Goal: Contribute content: Add original content to the website for others to see

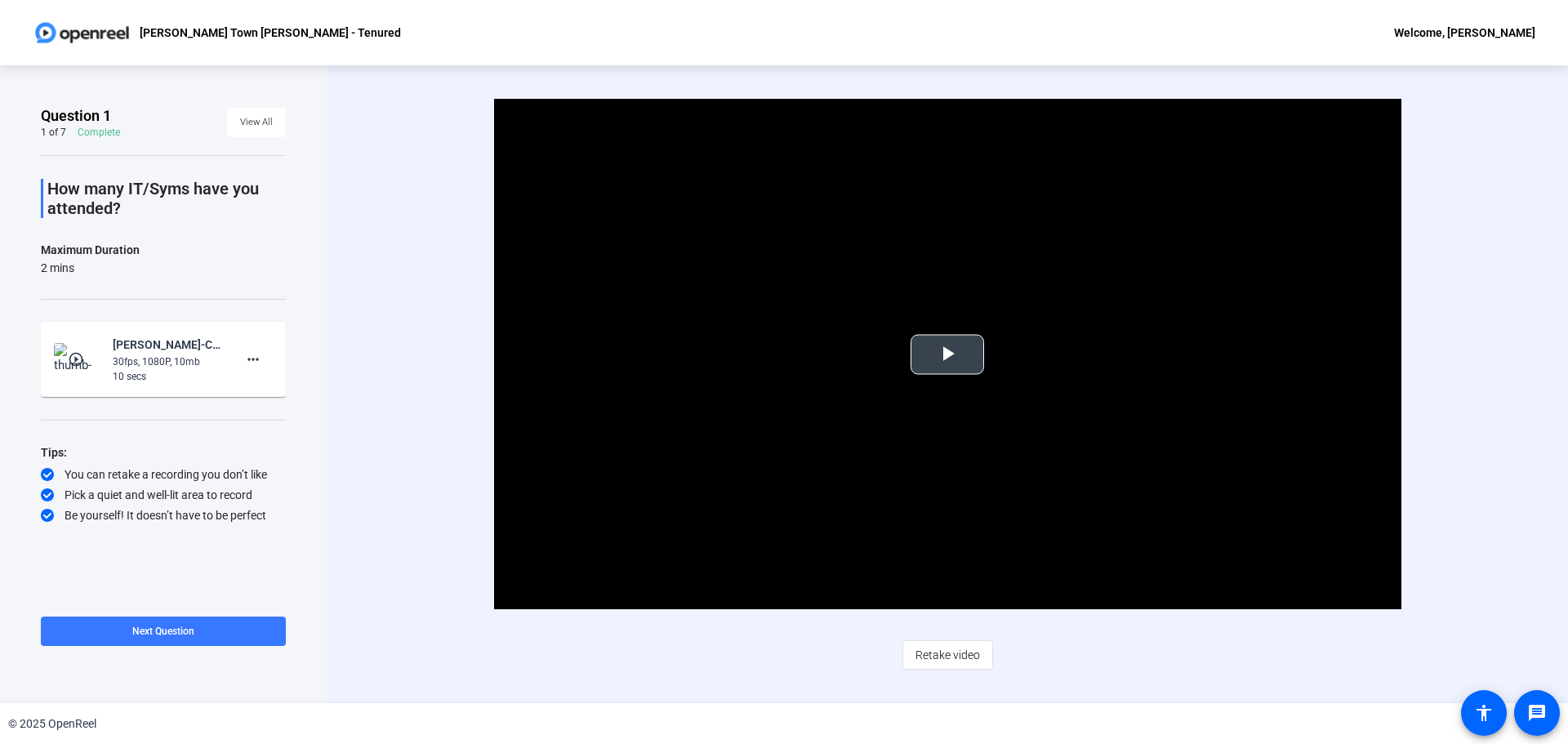
click at [947, 354] on span "Video Player" at bounding box center [947, 354] width 0 height 0
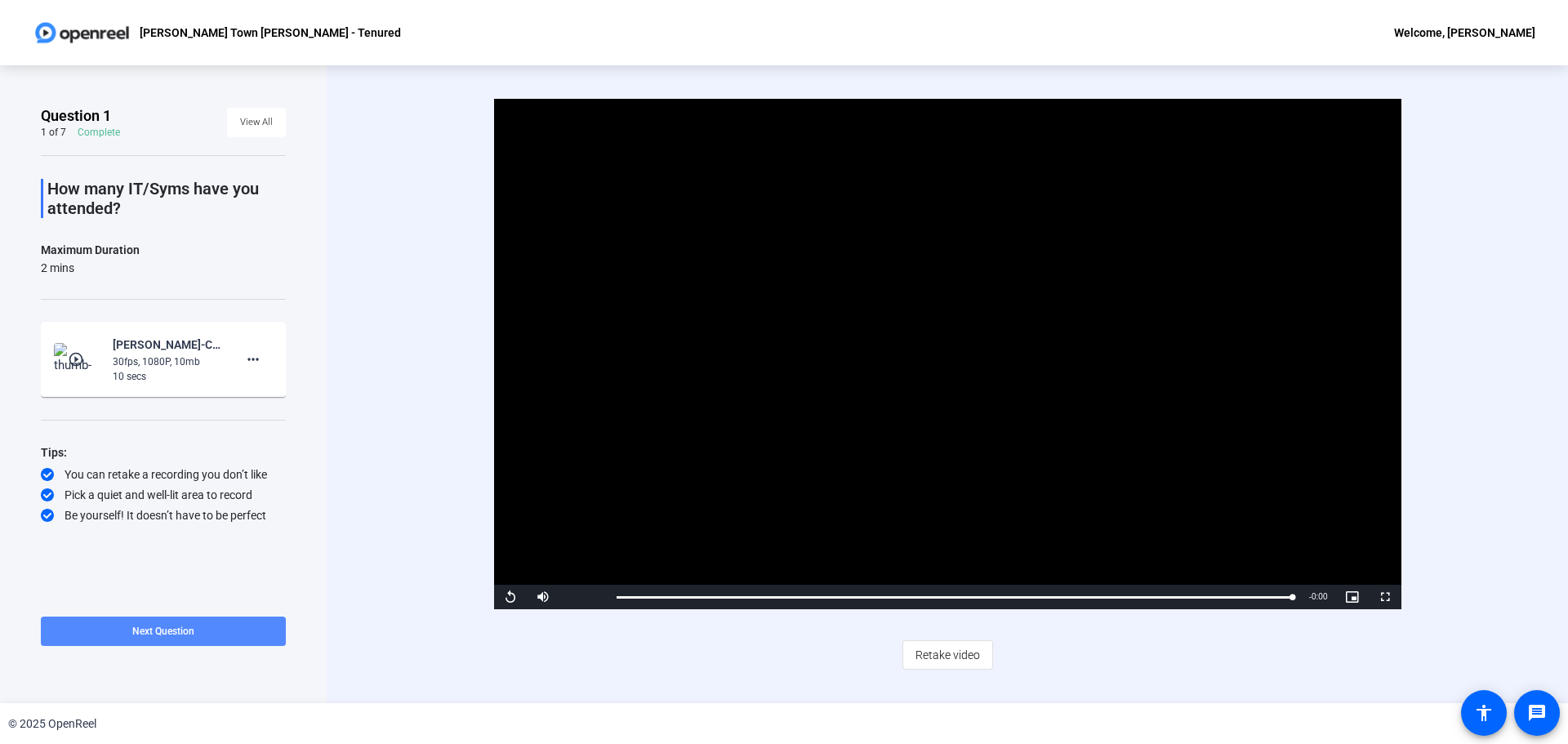
click at [267, 640] on span at bounding box center [163, 631] width 245 height 39
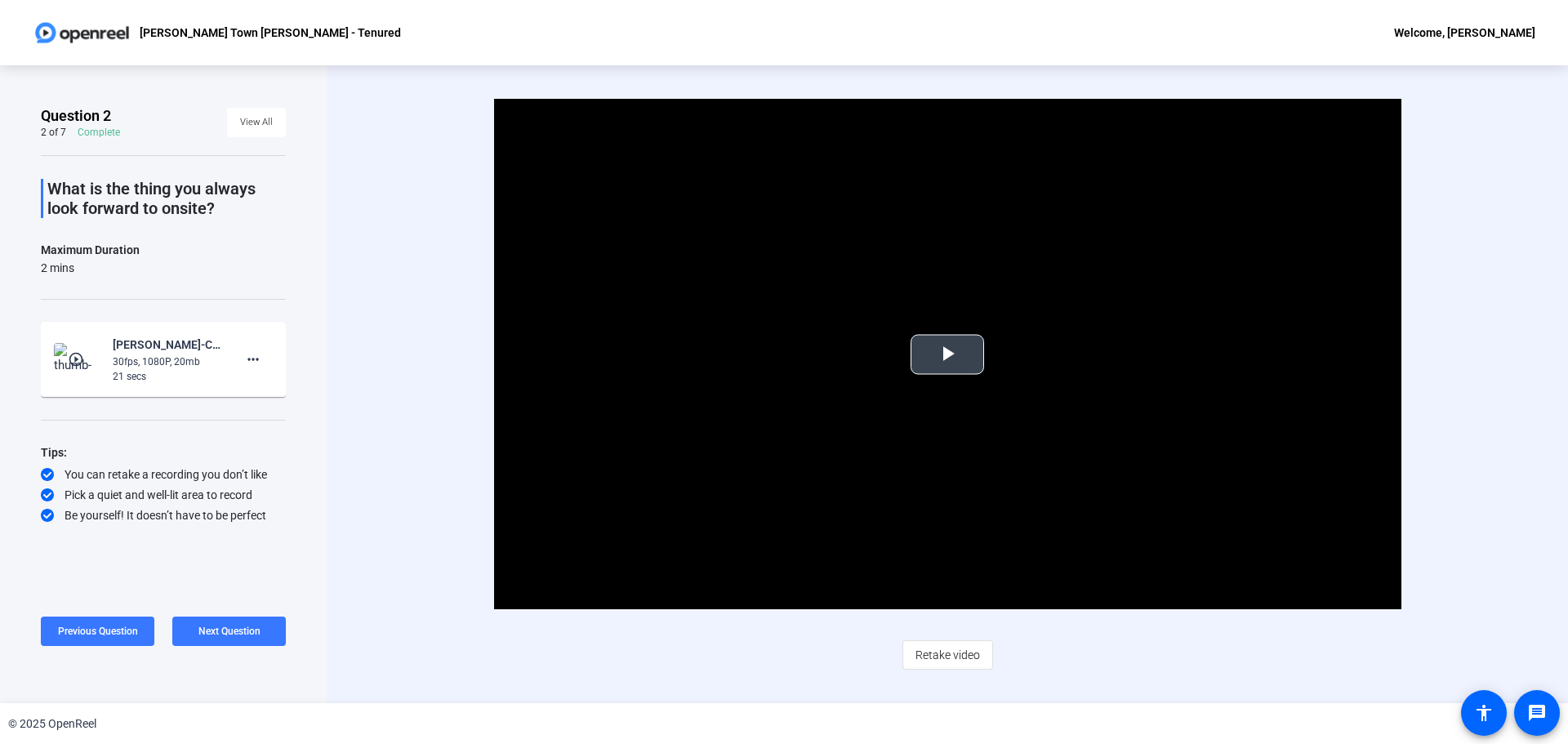
click at [947, 354] on span "Video Player" at bounding box center [947, 354] width 0 height 0
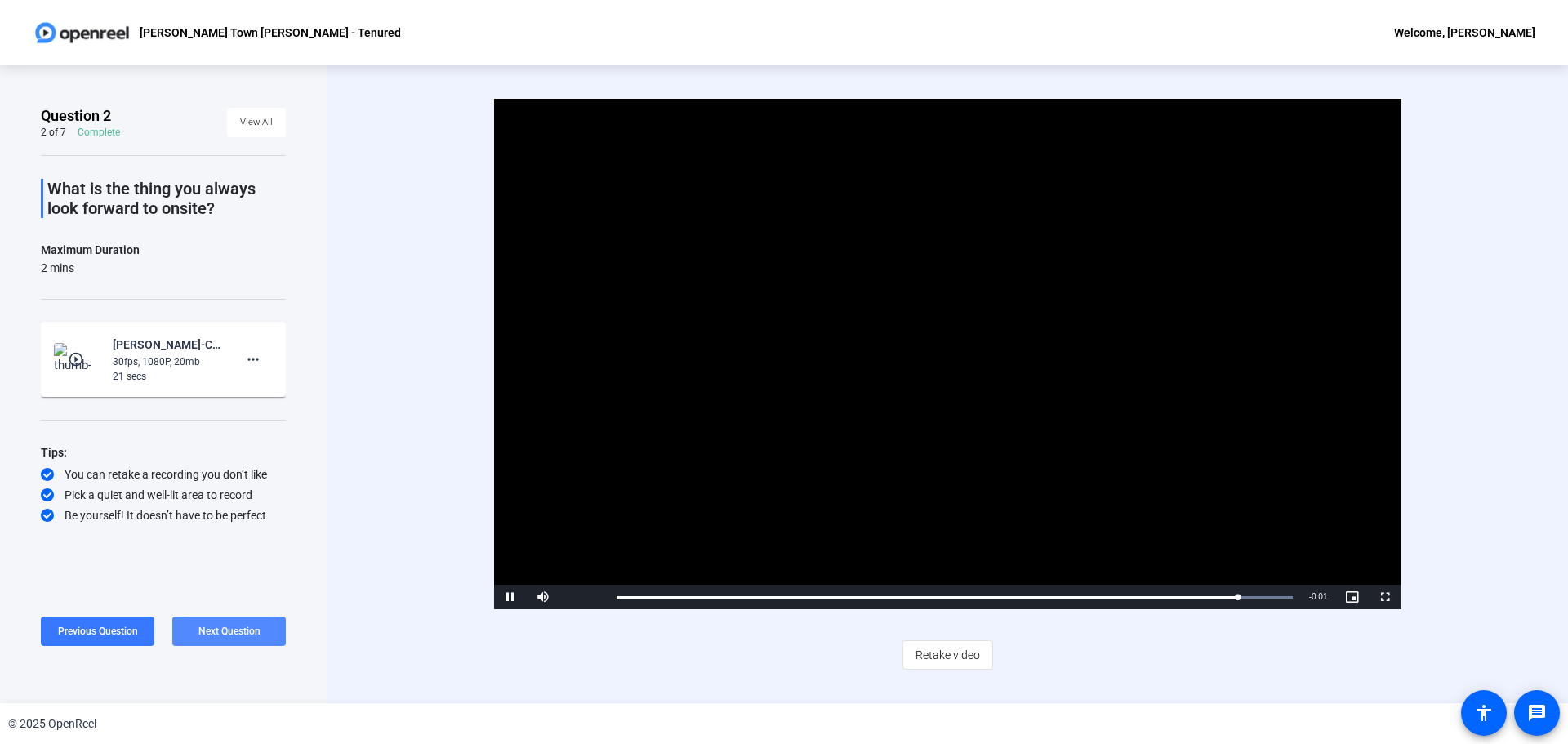
drag, startPoint x: 227, startPoint y: 631, endPoint x: 259, endPoint y: 635, distance: 32.2
click at [227, 631] on span "Next Question" at bounding box center [229, 632] width 62 height 12
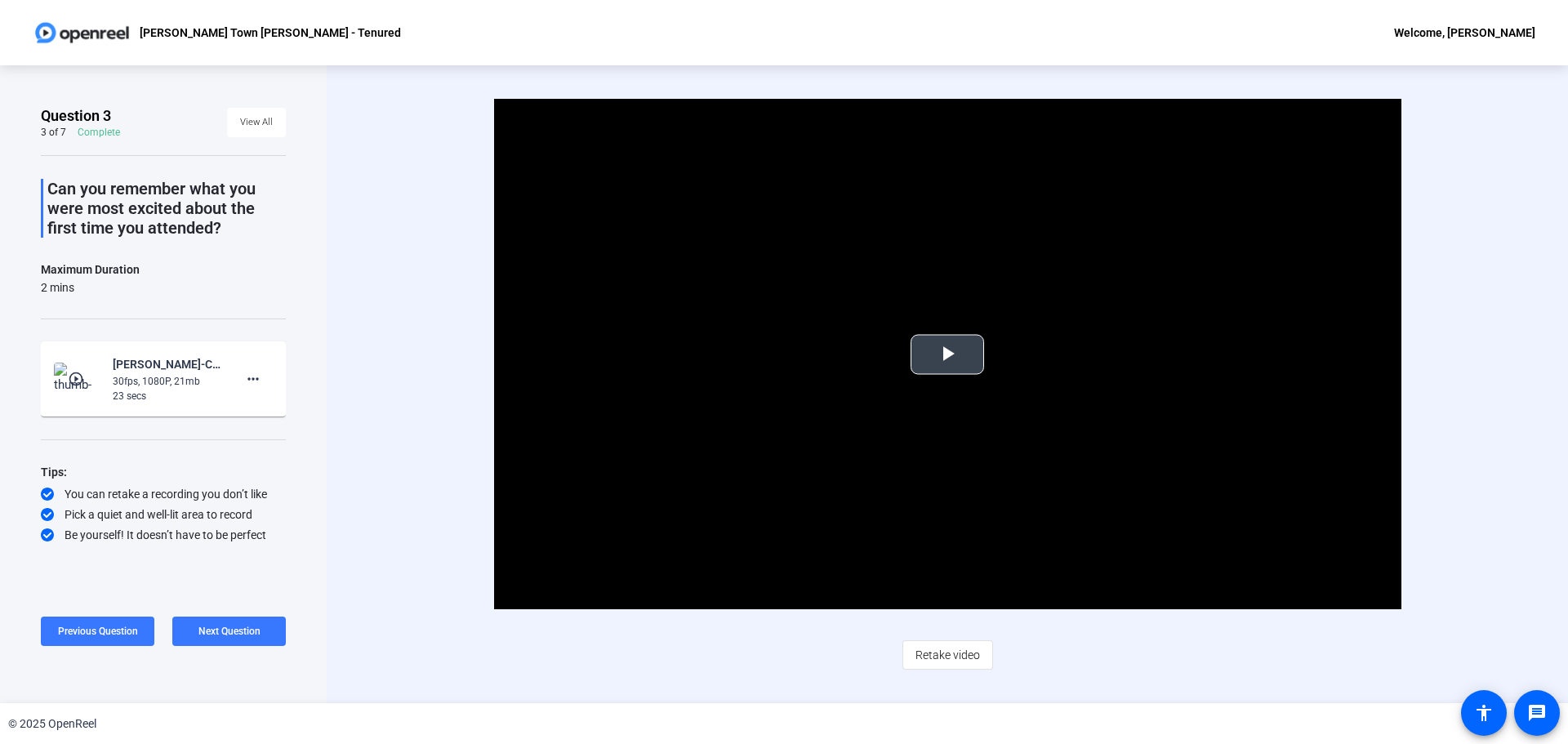
click at [947, 354] on span "Video Player" at bounding box center [947, 354] width 0 height 0
click at [243, 633] on span "Next Question" at bounding box center [229, 632] width 62 height 12
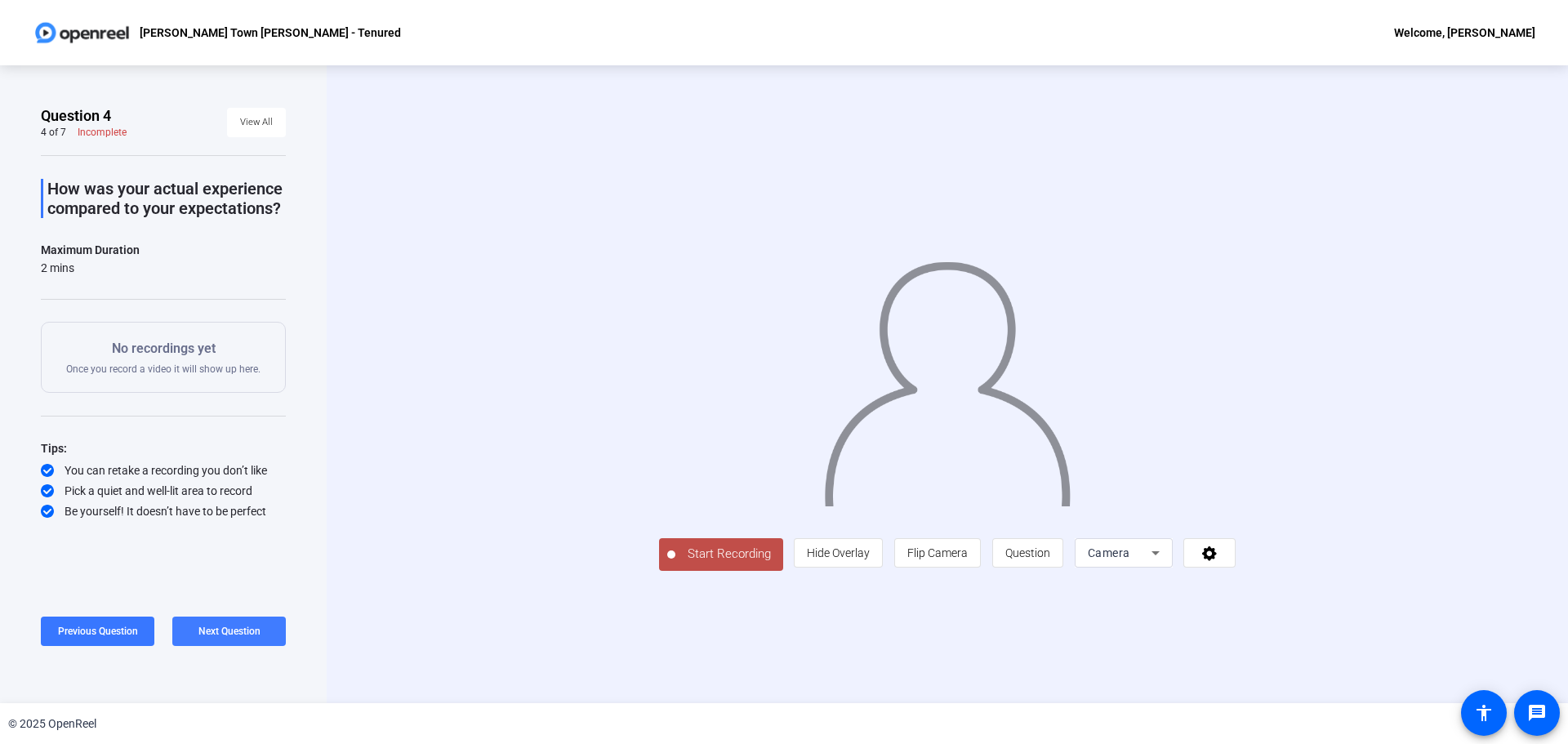
click at [243, 635] on span "Next Question" at bounding box center [229, 632] width 62 height 12
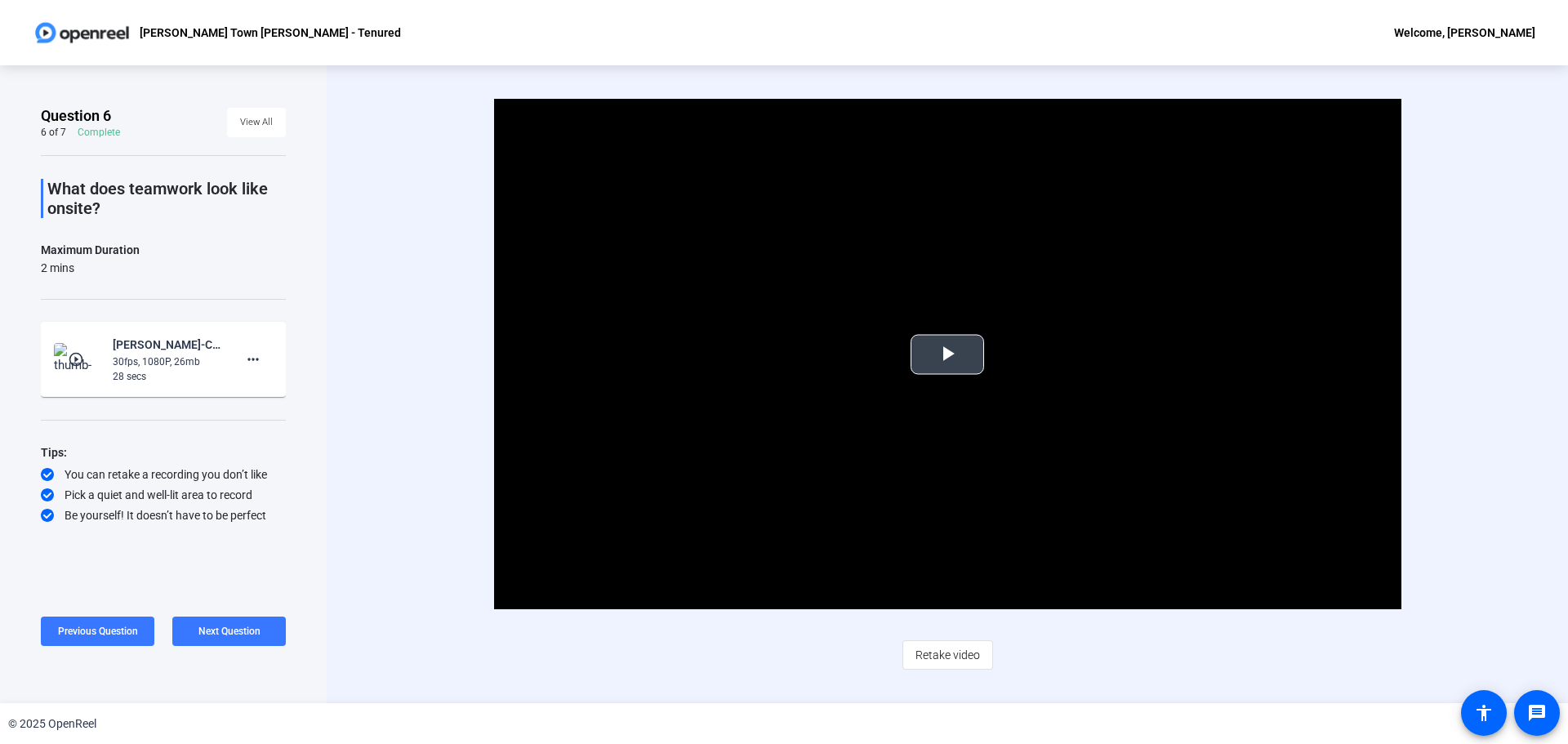
click at [953, 332] on video "Video Player" at bounding box center [948, 354] width 908 height 510
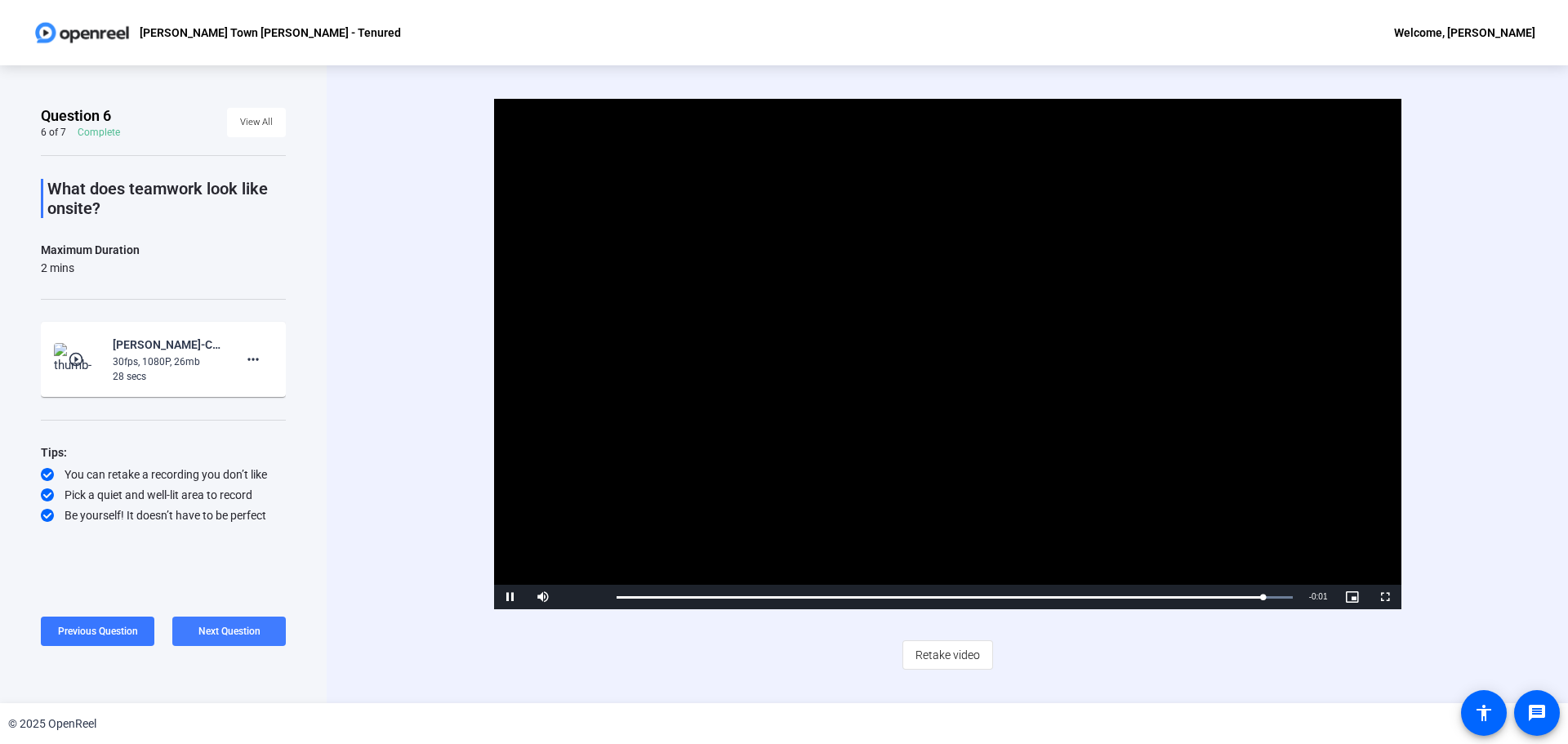
click at [209, 629] on span "Next Question" at bounding box center [229, 632] width 62 height 12
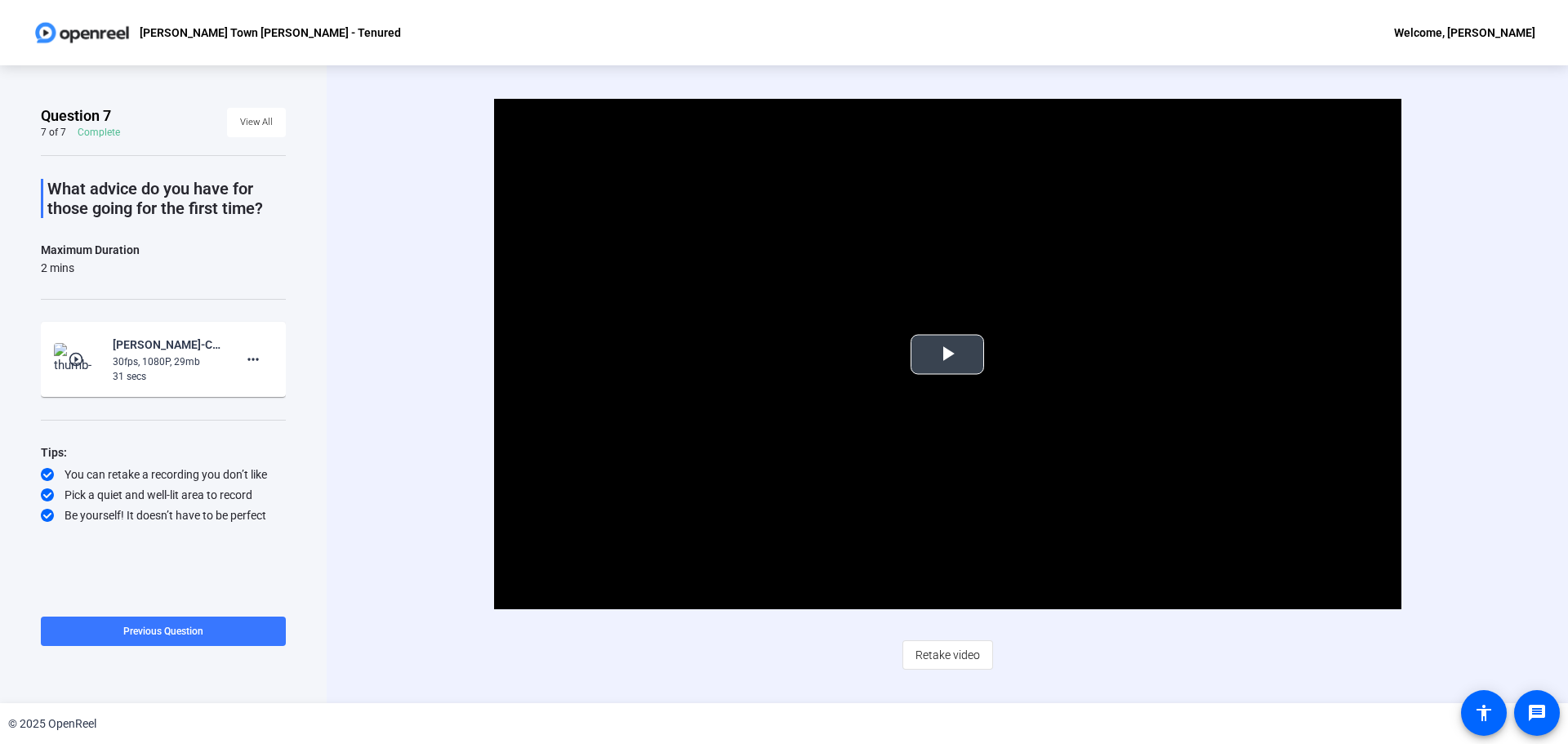
click at [947, 354] on span "Video Player" at bounding box center [947, 354] width 0 height 0
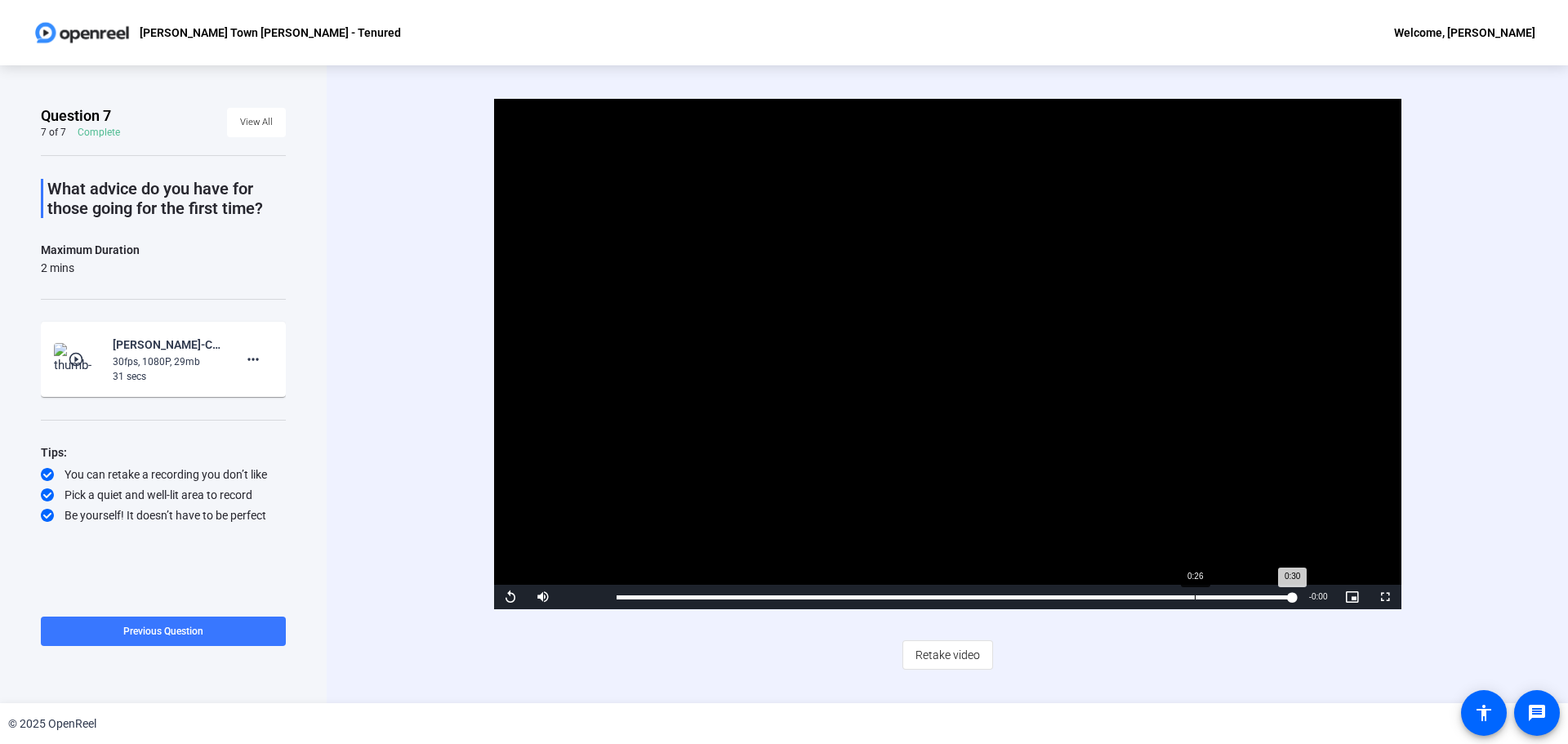
click at [1194, 595] on div "0:26" at bounding box center [1194, 597] width 1 height 4
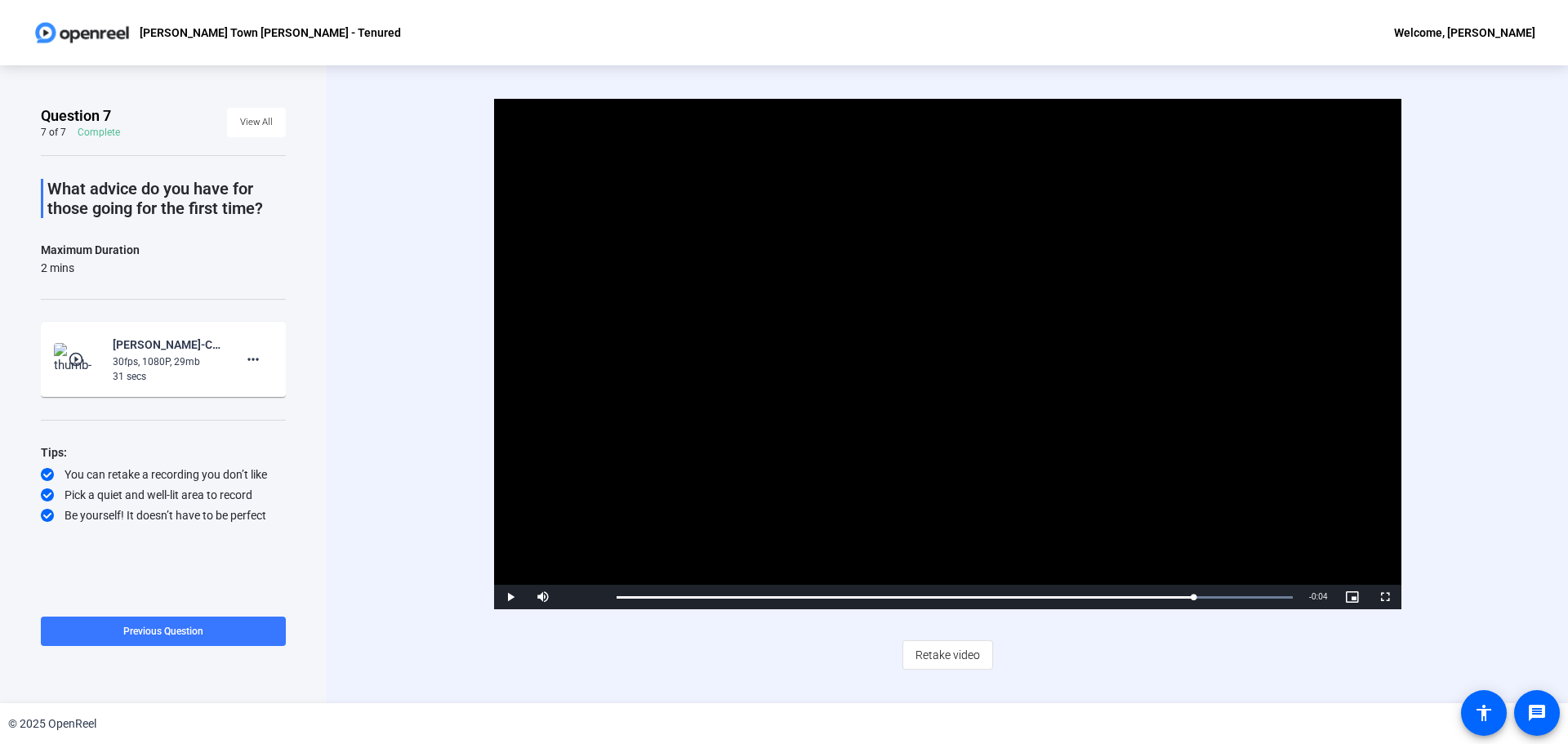
click at [670, 289] on video "Video Player" at bounding box center [948, 354] width 908 height 510
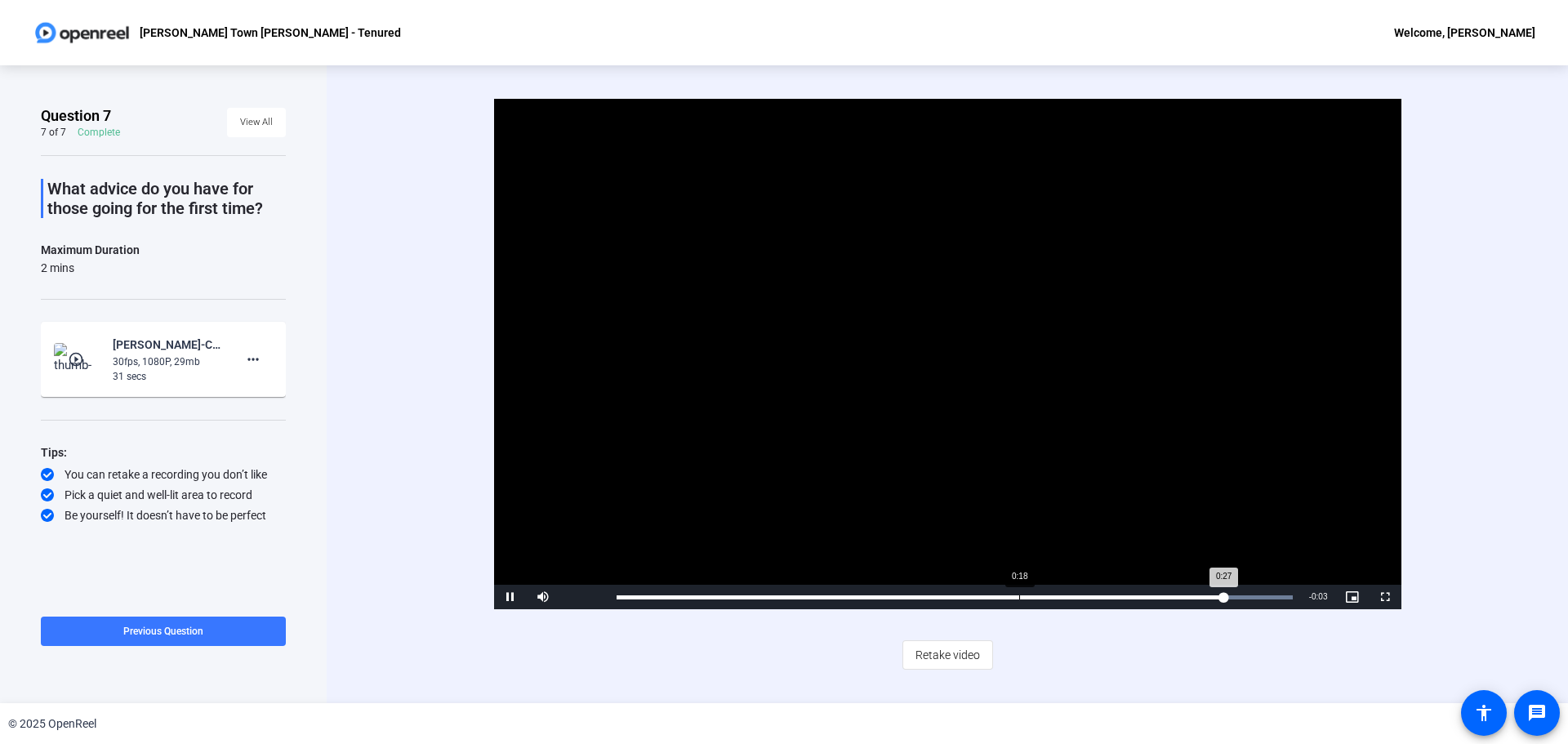
click at [1018, 593] on div "Loaded : 100.00% 0:18 0:27" at bounding box center [955, 596] width 693 height 24
click at [631, 600] on div "Loaded : 100.00% 0:00 0:30" at bounding box center [955, 596] width 693 height 24
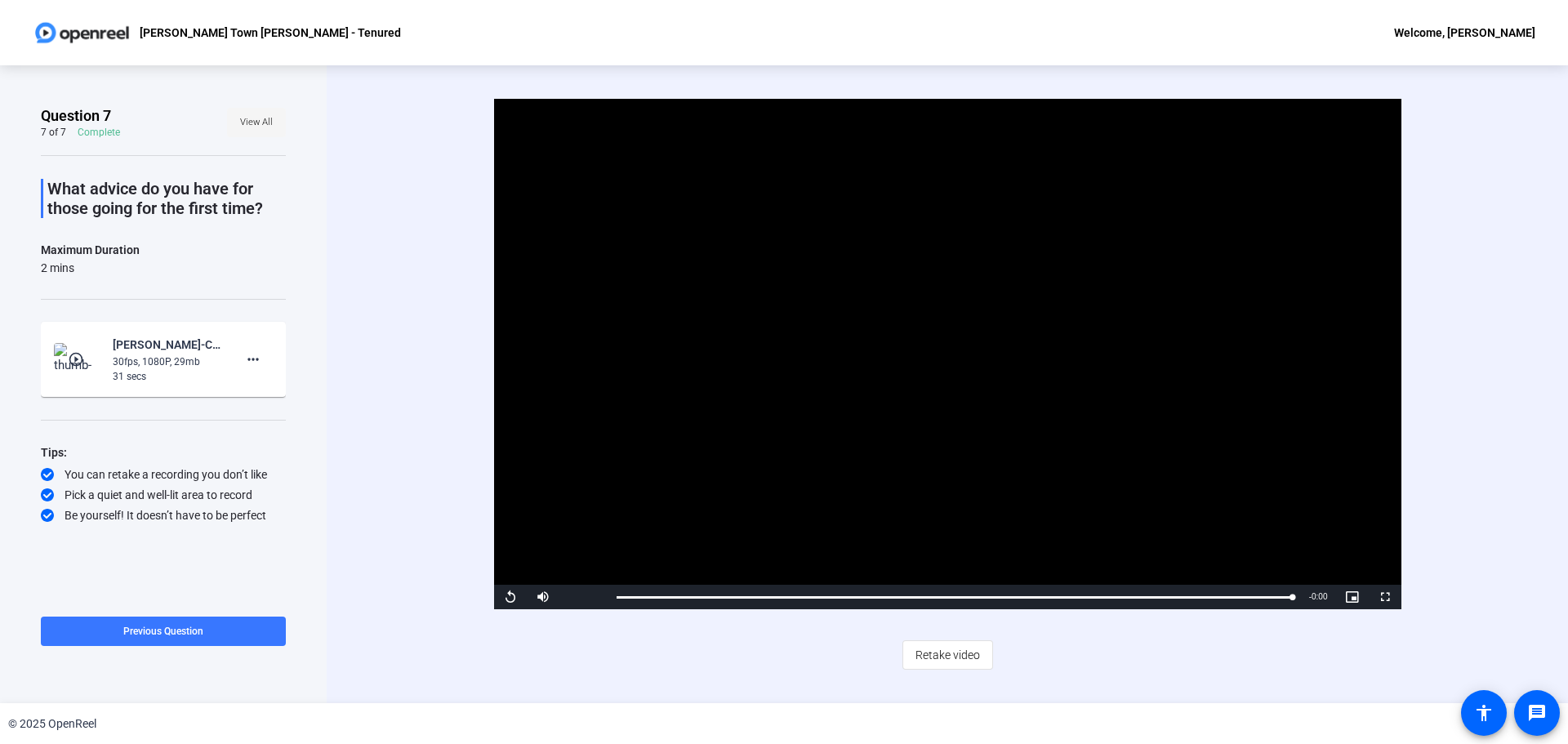
click at [246, 119] on span "View All" at bounding box center [255, 122] width 32 height 24
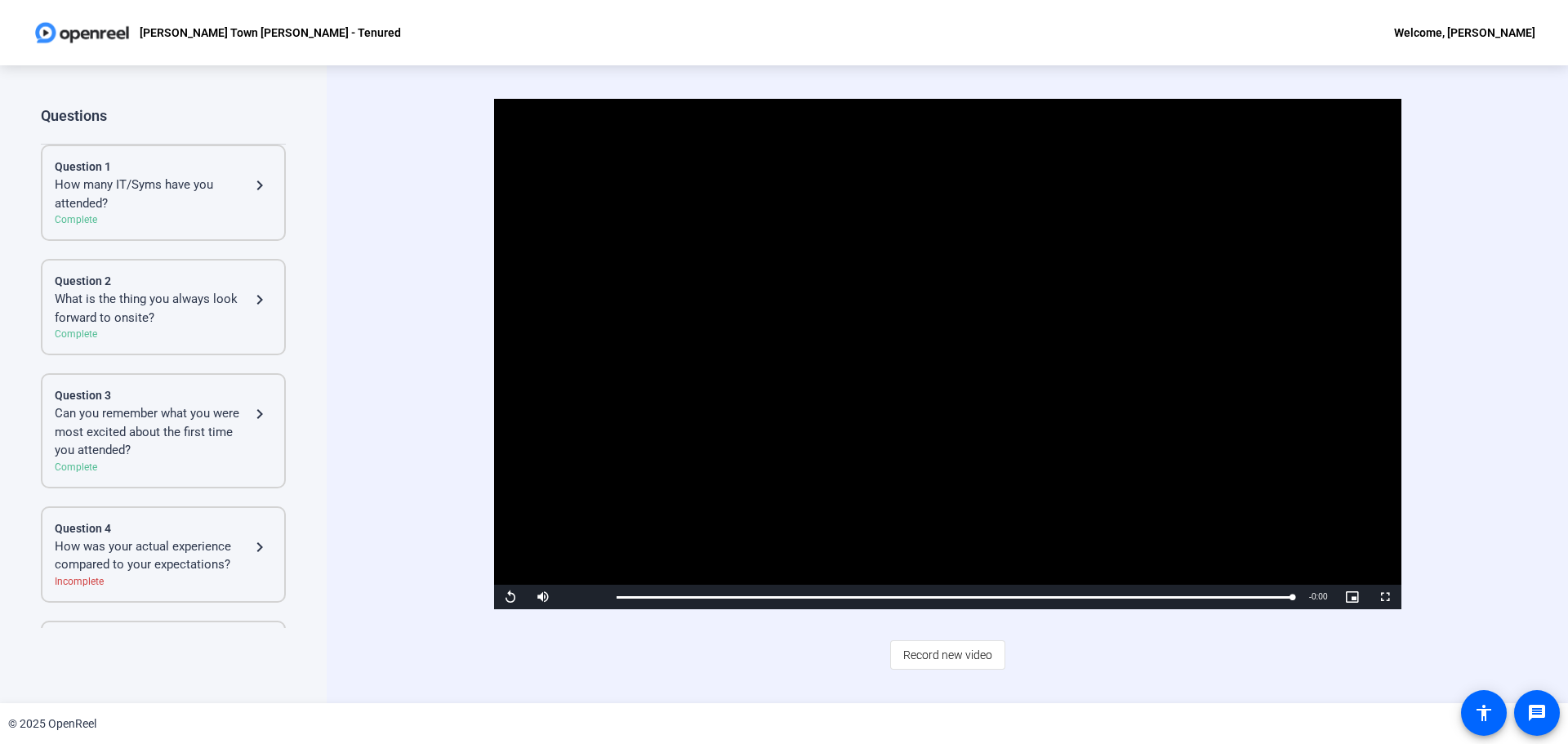
click at [159, 210] on div "How many IT/Syms have you attended?" at bounding box center [153, 194] width 196 height 37
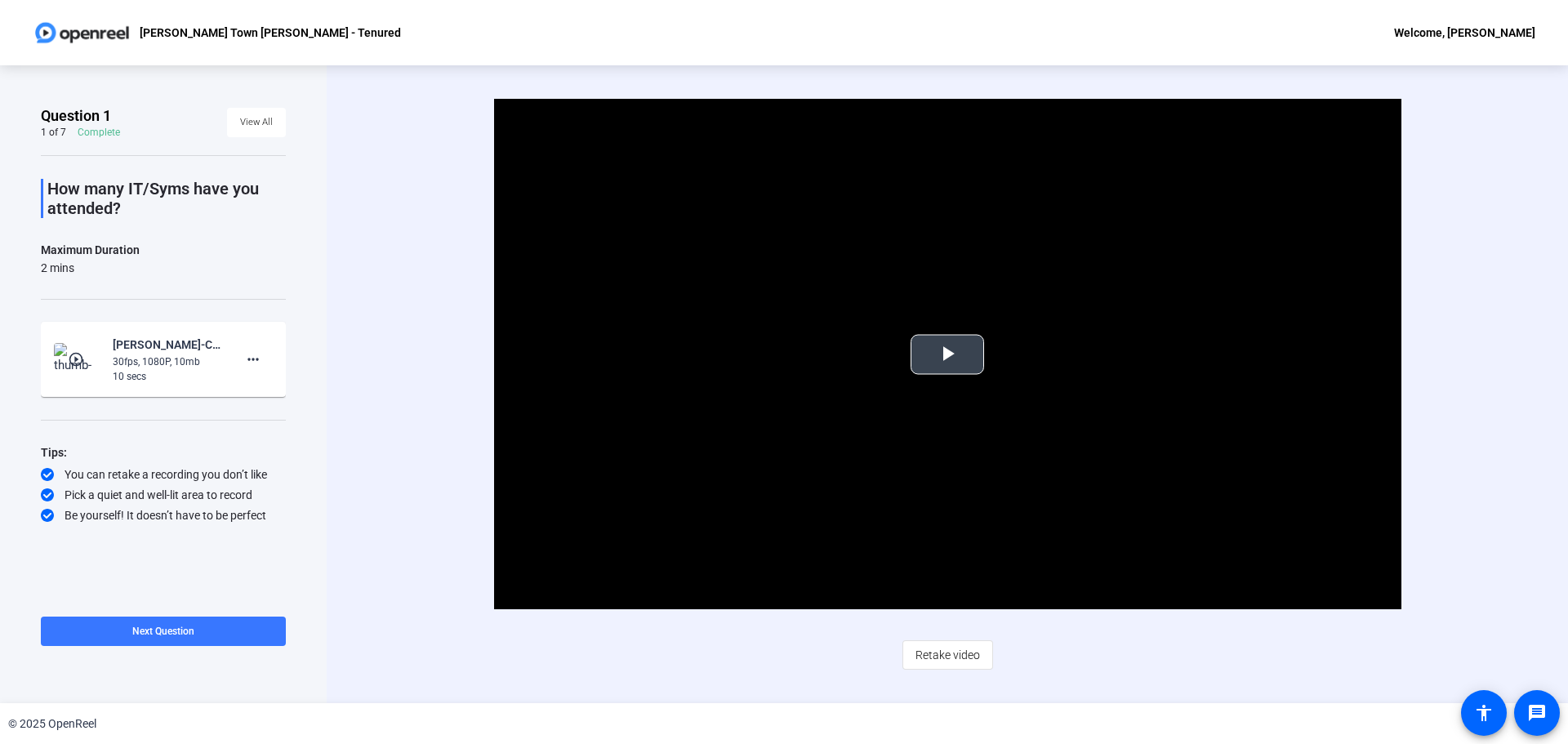
click at [947, 354] on span "Video Player" at bounding box center [947, 354] width 0 height 0
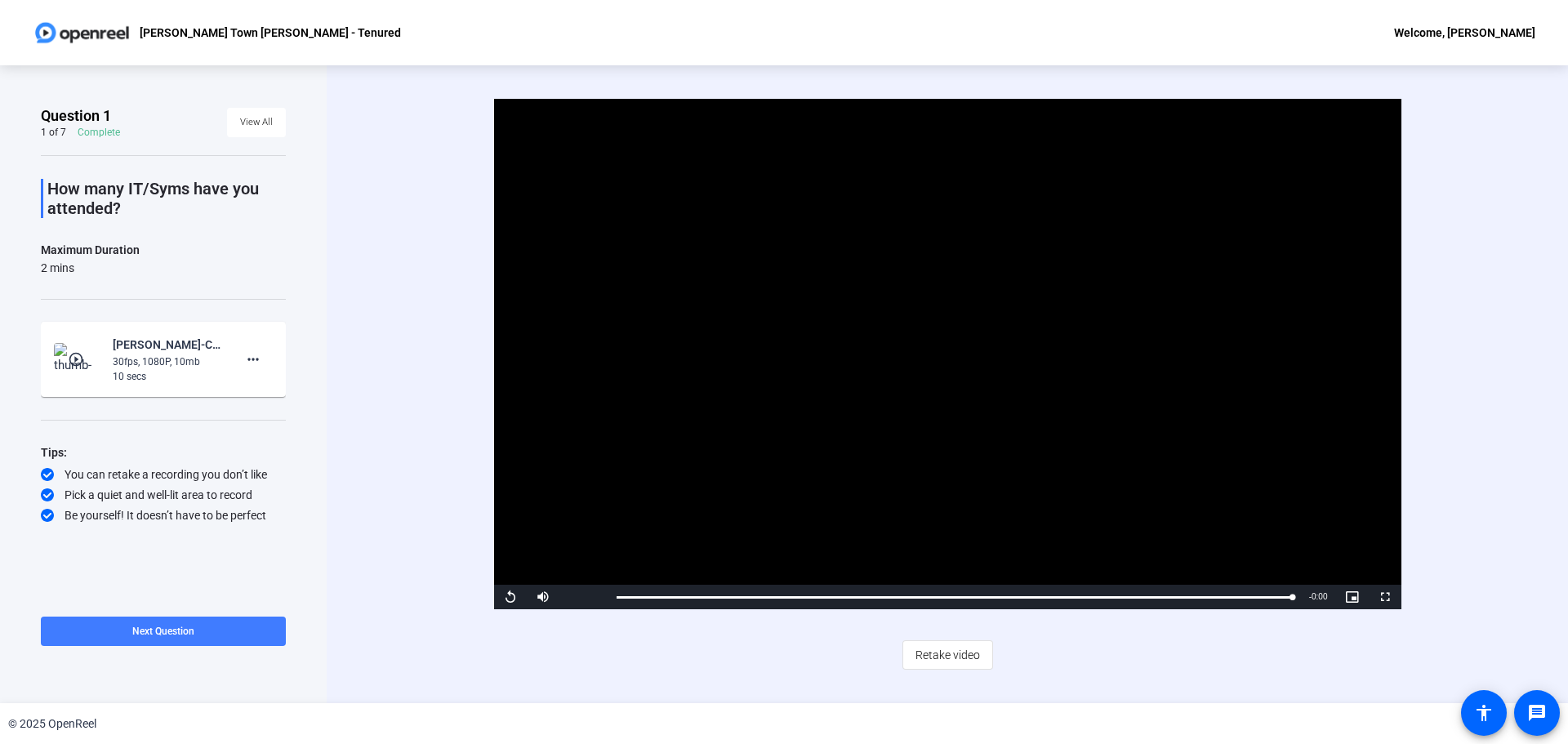
click at [249, 625] on span at bounding box center [163, 631] width 245 height 39
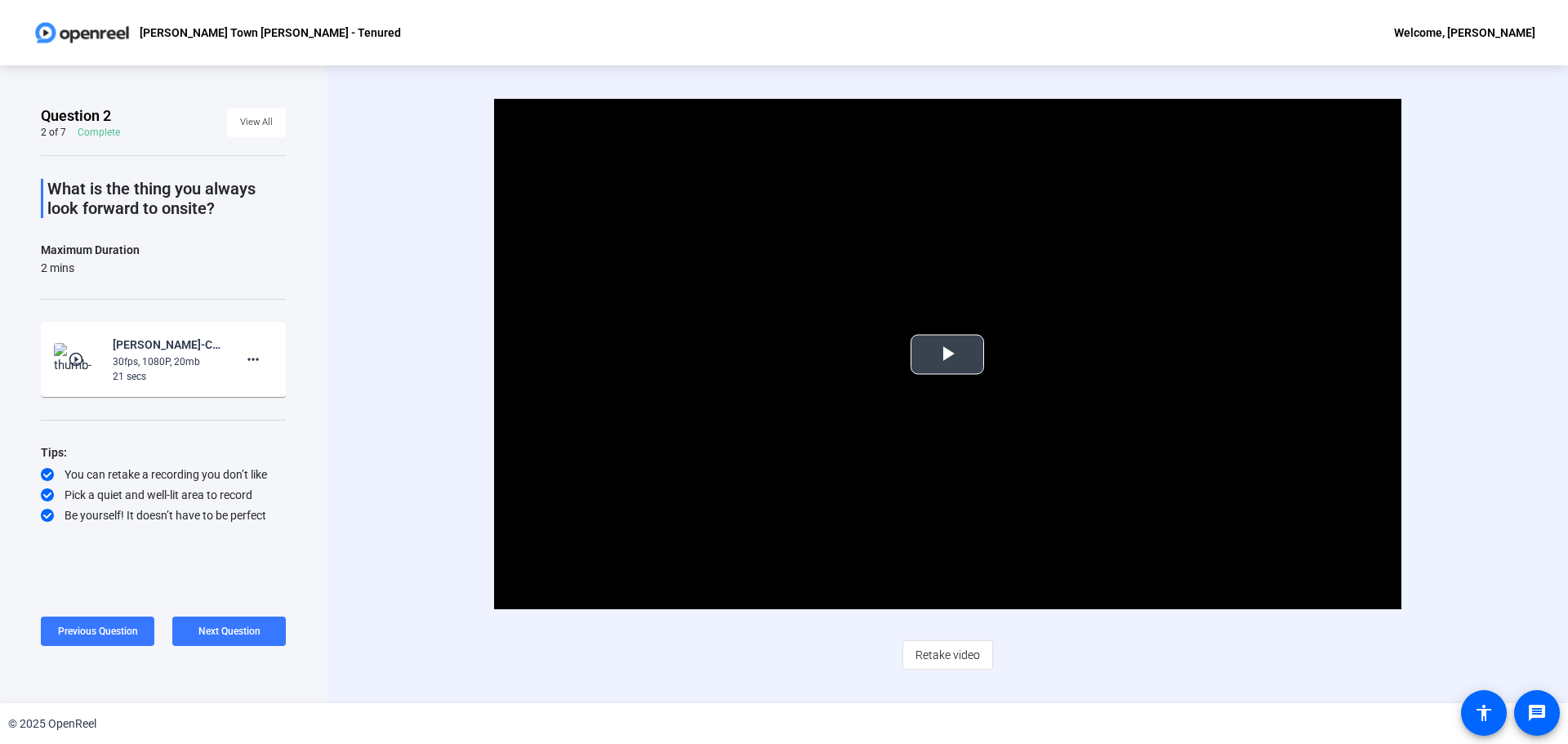
click at [947, 354] on span "Video Player" at bounding box center [947, 354] width 0 height 0
click at [207, 642] on span at bounding box center [229, 631] width 113 height 39
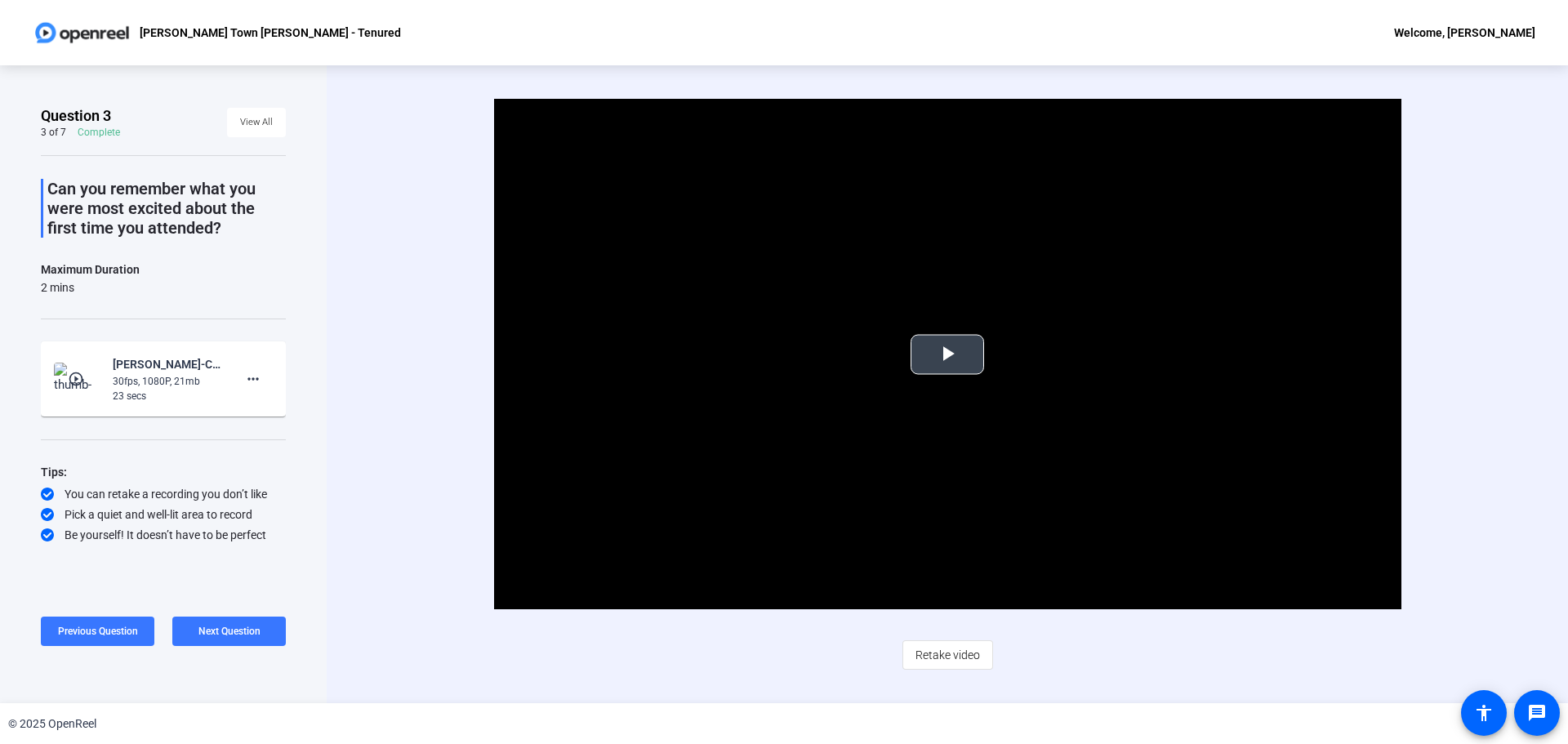
click at [947, 354] on span "Video Player" at bounding box center [947, 354] width 0 height 0
click at [245, 633] on span "Next Question" at bounding box center [229, 632] width 62 height 12
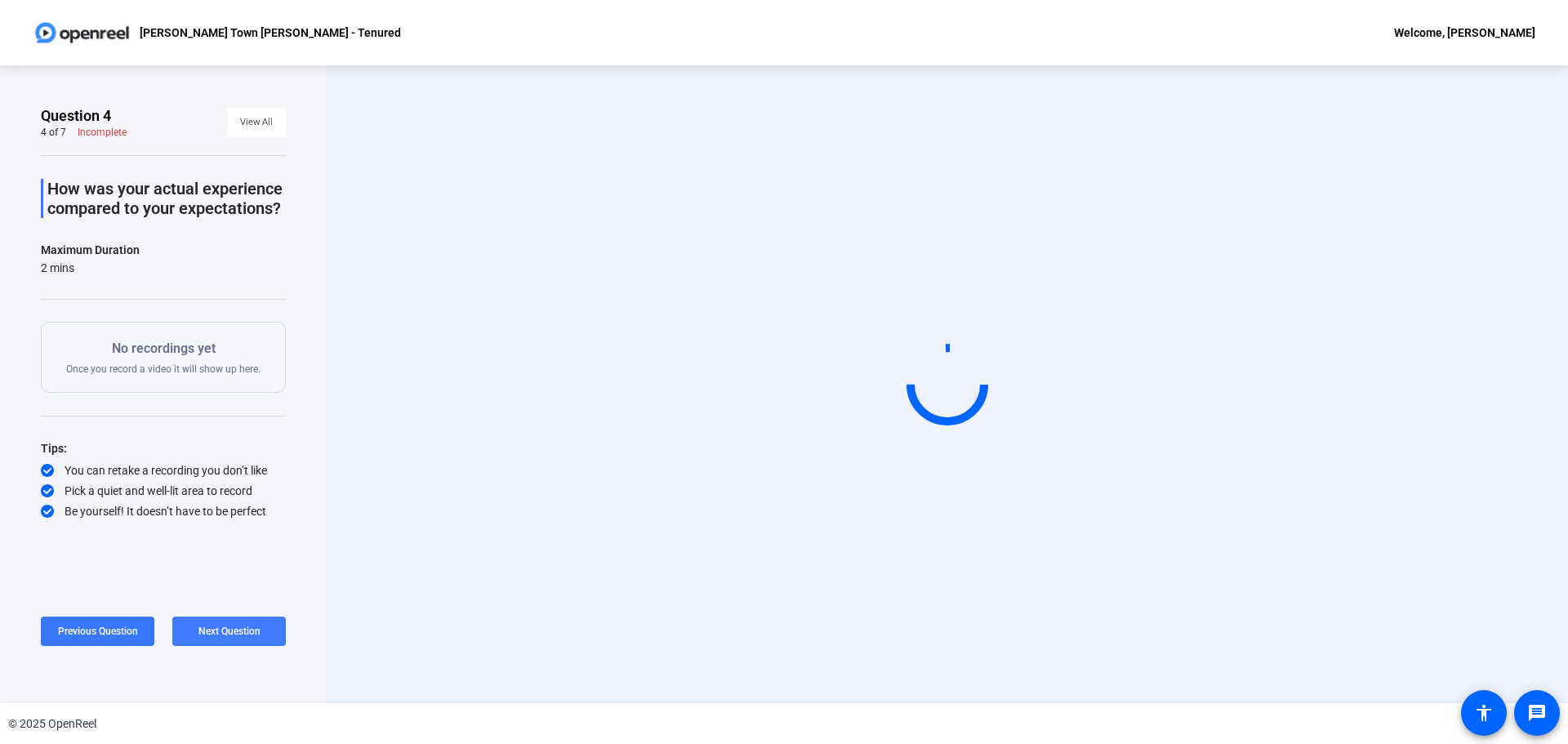
click at [275, 631] on span at bounding box center [229, 631] width 113 height 39
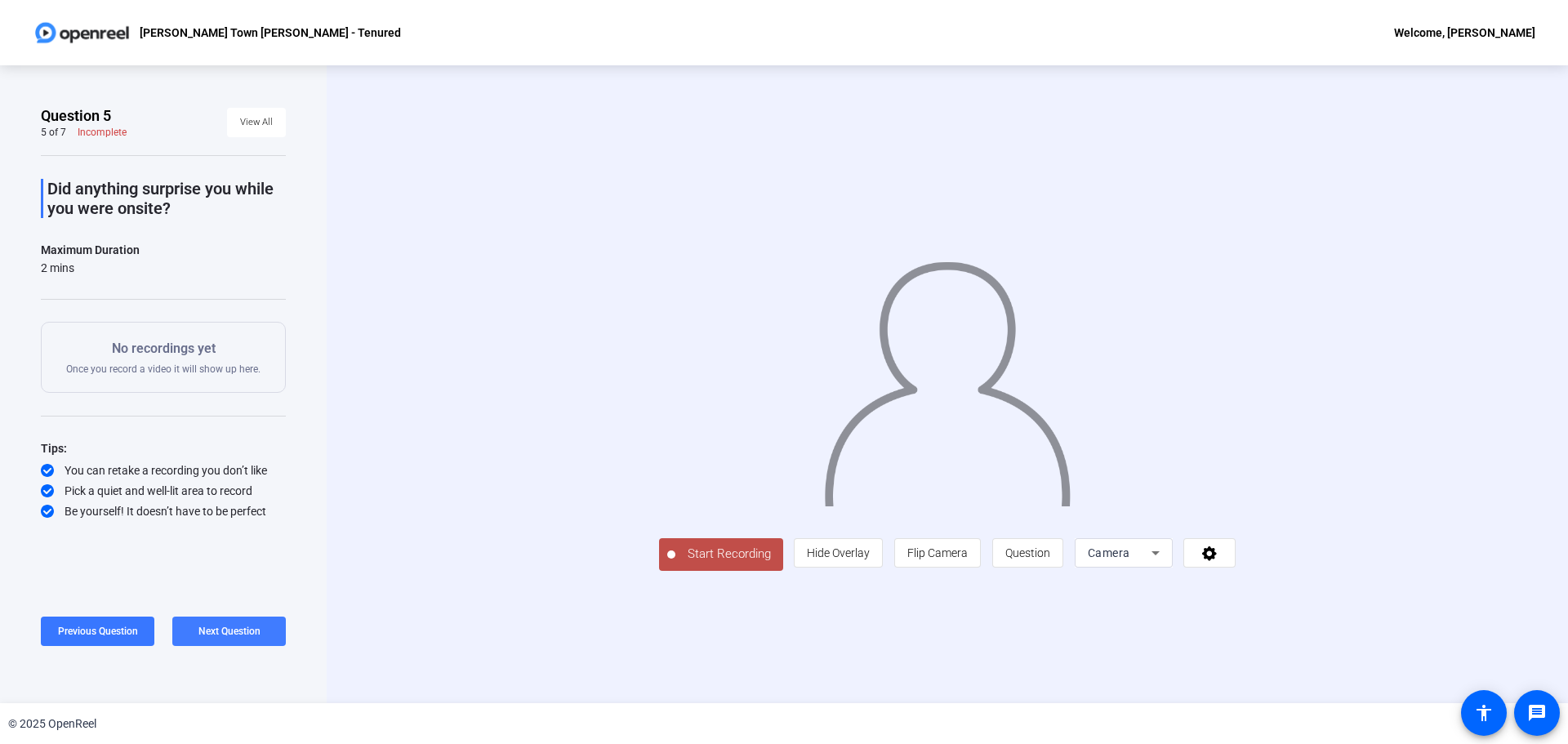
click at [259, 633] on span "Next Question" at bounding box center [229, 632] width 62 height 12
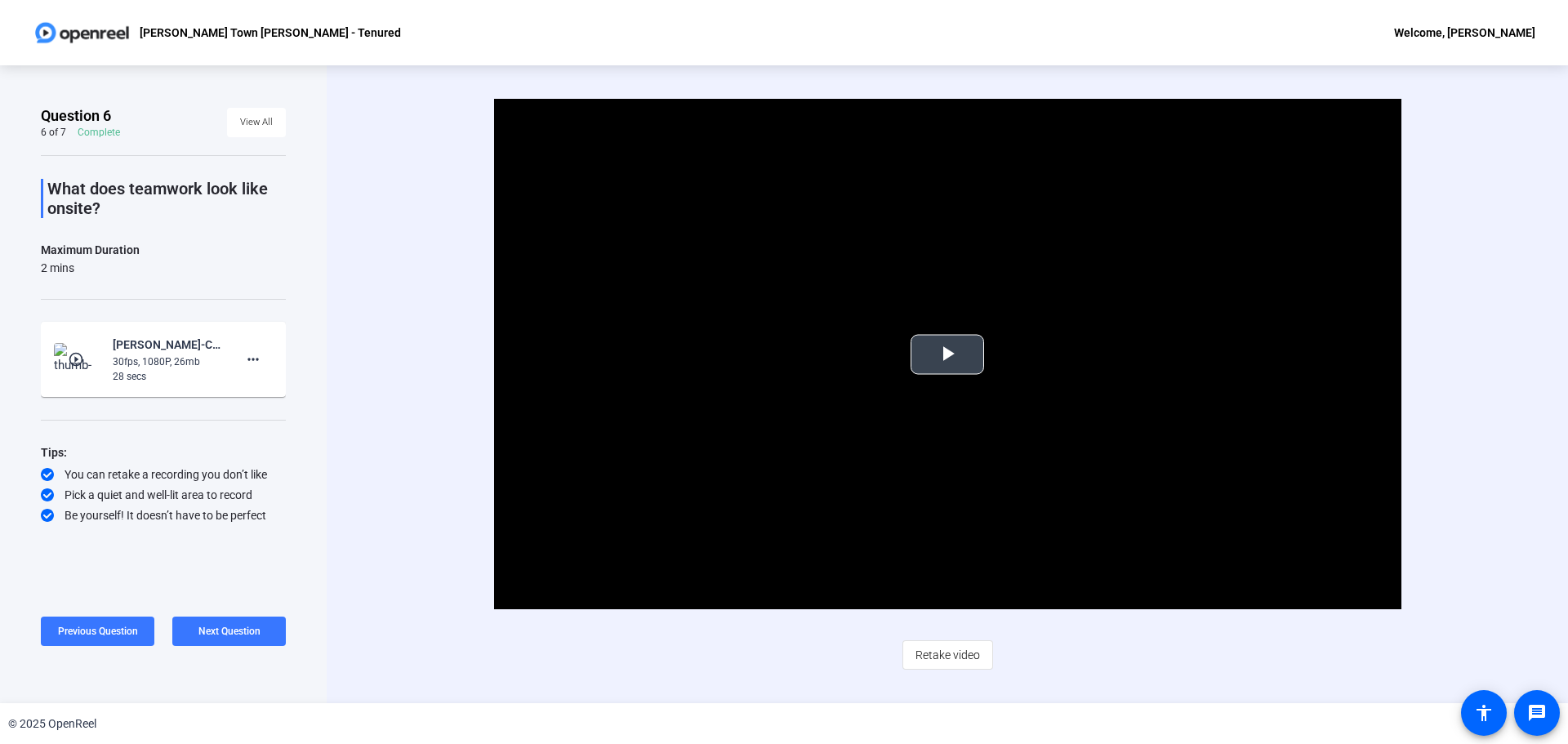
click at [947, 354] on span "Video Player" at bounding box center [947, 354] width 0 height 0
click at [268, 626] on span at bounding box center [229, 631] width 113 height 39
click at [923, 373] on button "Play Video" at bounding box center [947, 353] width 73 height 40
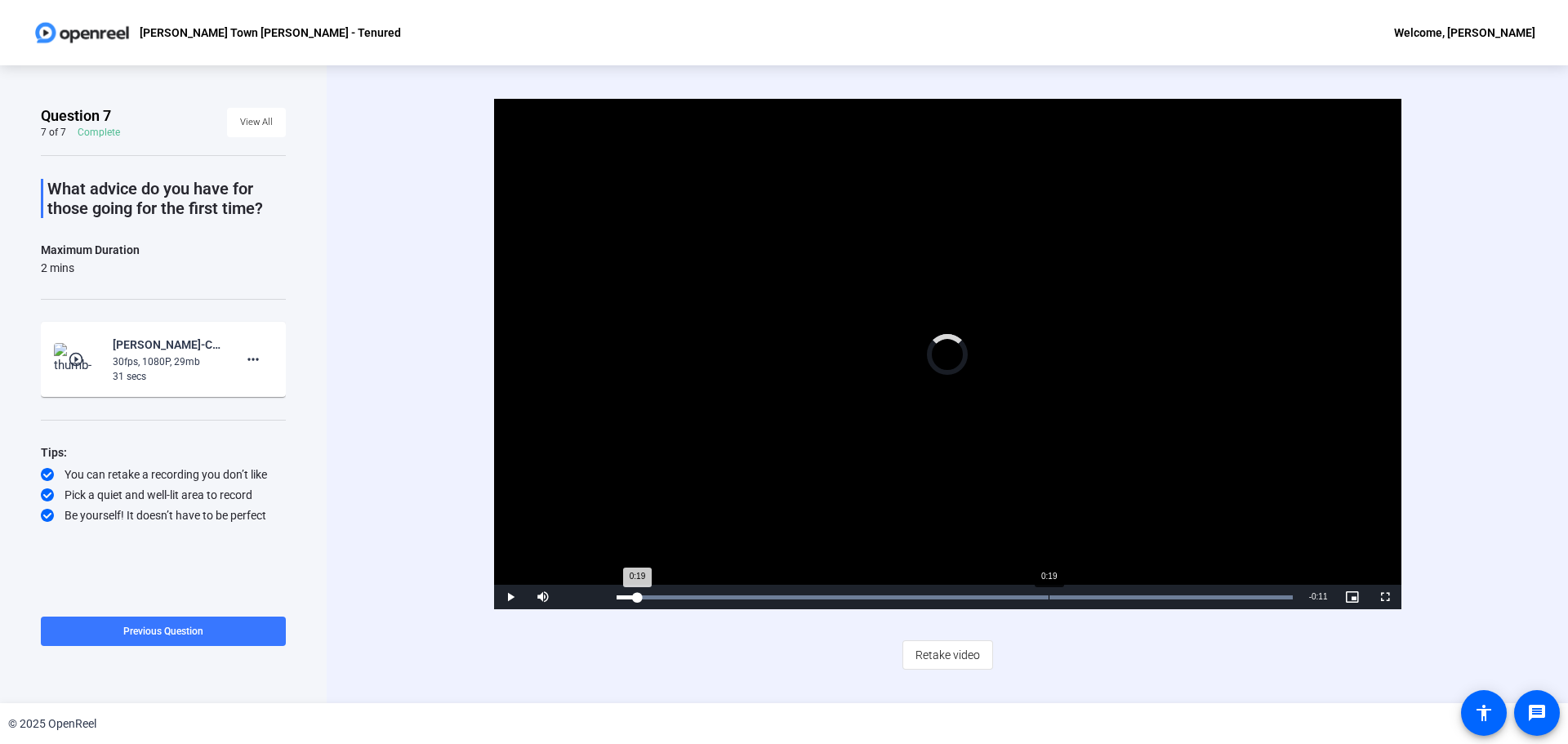
click at [1048, 600] on div "Loaded : 100.00% 0:19 0:19" at bounding box center [955, 596] width 693 height 24
